Goal: Information Seeking & Learning: Learn about a topic

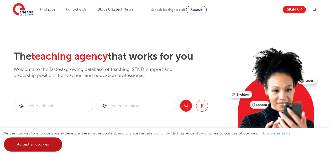
click at [29, 147] on link "Accept all cookies" at bounding box center [33, 144] width 58 height 14
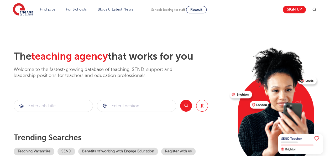
scroll to position [52, 0]
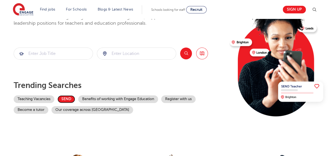
click at [71, 100] on link "SEND" at bounding box center [66, 99] width 18 height 8
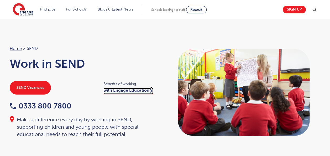
click at [114, 89] on link "with Engage Education" at bounding box center [128, 91] width 50 height 6
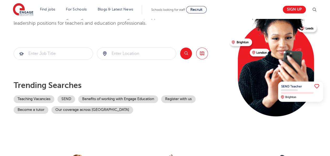
scroll to position [52, 0]
click at [161, 55] on input "search" at bounding box center [136, 54] width 79 height 12
